Goal: Check status: Check status

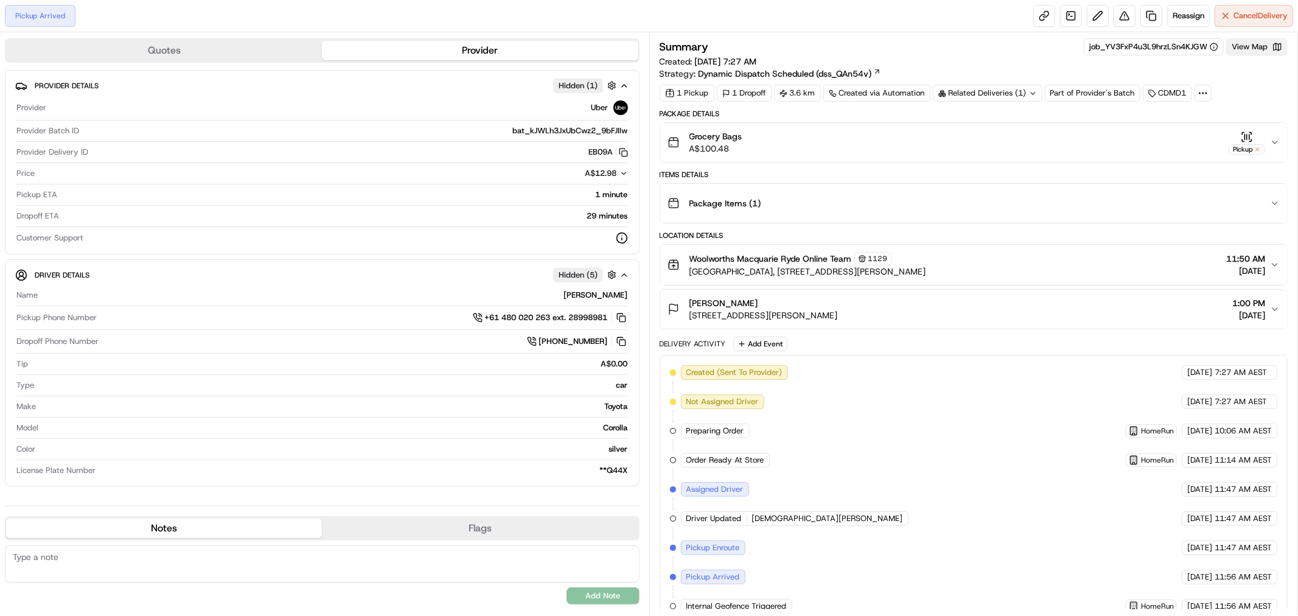
click at [1255, 50] on button "View Map" at bounding box center [1256, 46] width 61 height 17
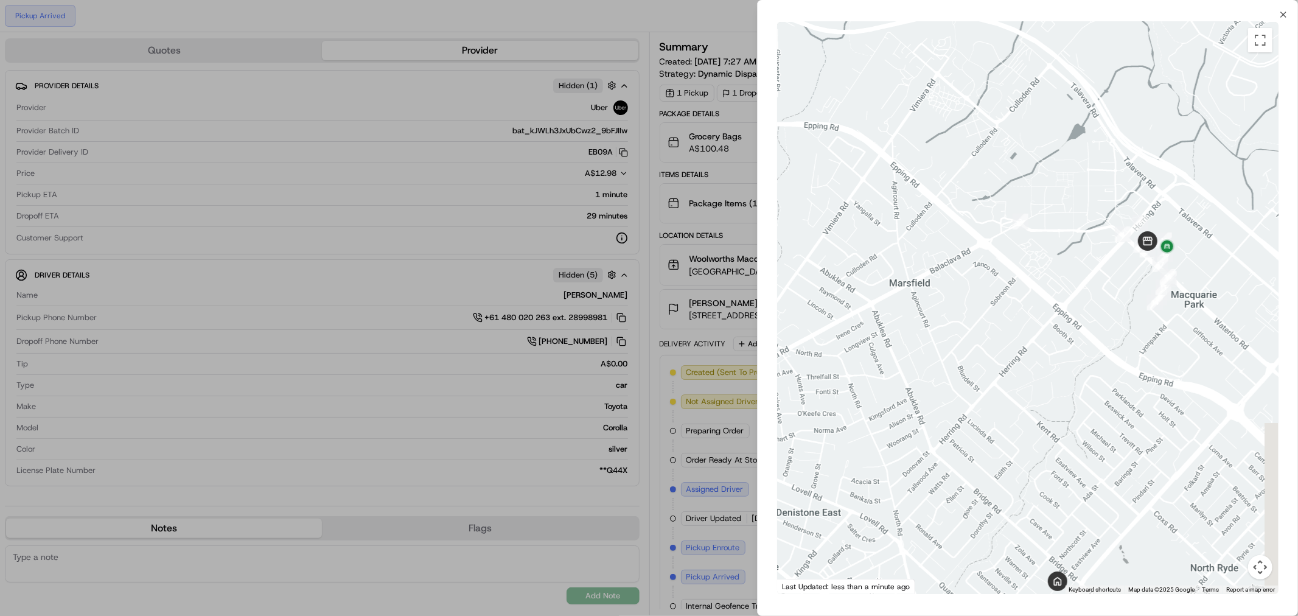
drag, startPoint x: 1150, startPoint y: 237, endPoint x: 1045, endPoint y: 266, distance: 109.1
click at [1045, 266] on div at bounding box center [1027, 308] width 501 height 572
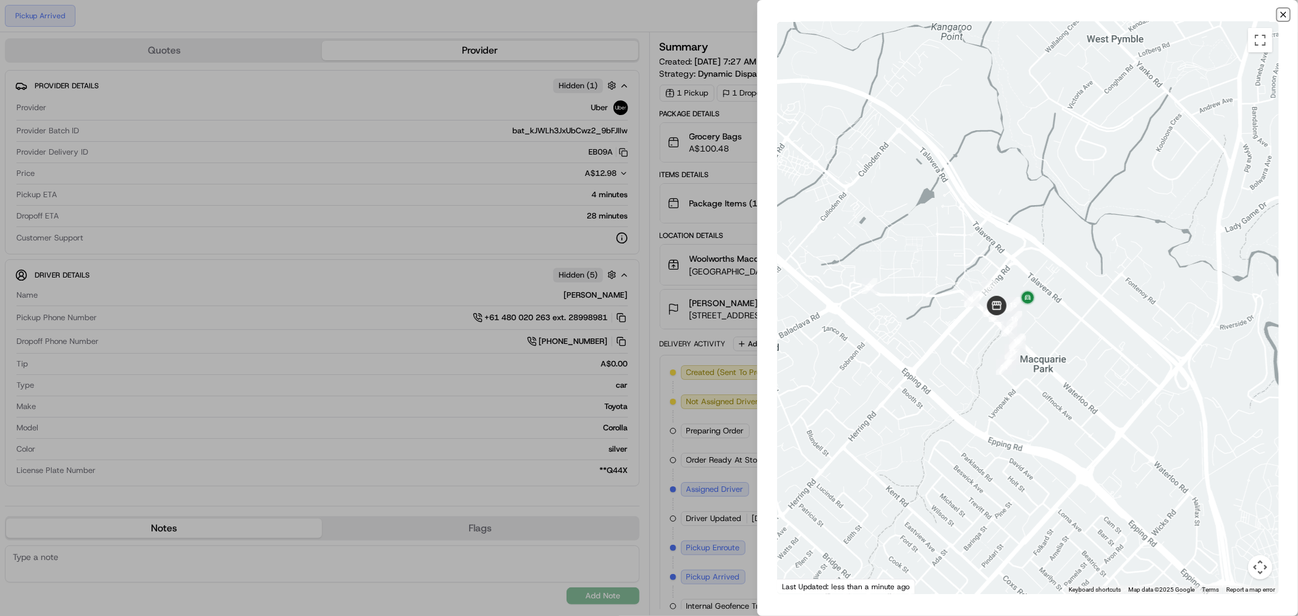
click at [1280, 14] on icon "button" at bounding box center [1283, 15] width 10 height 10
